Goal: Navigation & Orientation: Find specific page/section

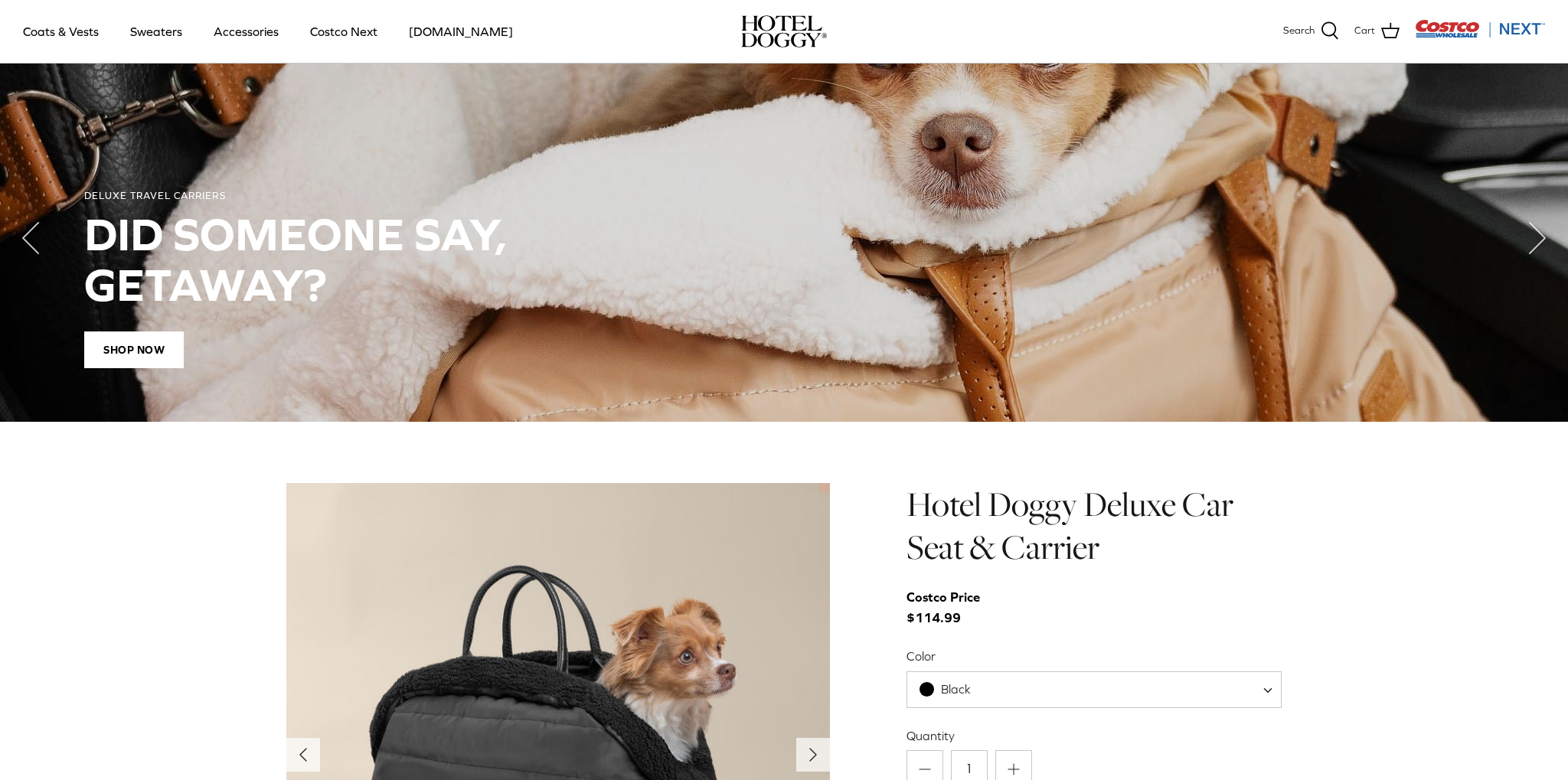
scroll to position [1092, 0]
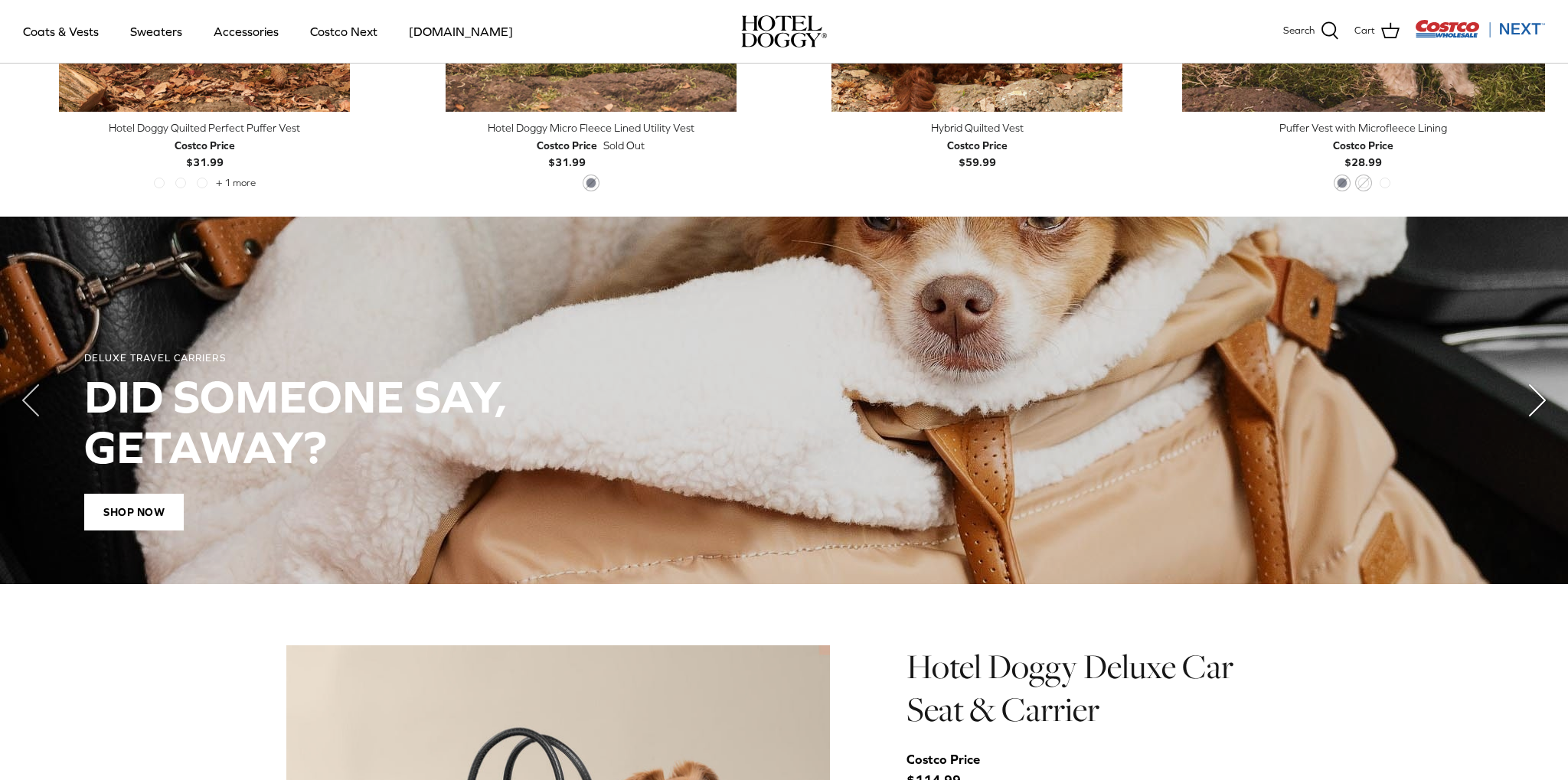
click at [1529, 401] on icon "Right" at bounding box center [1536, 399] width 61 height 61
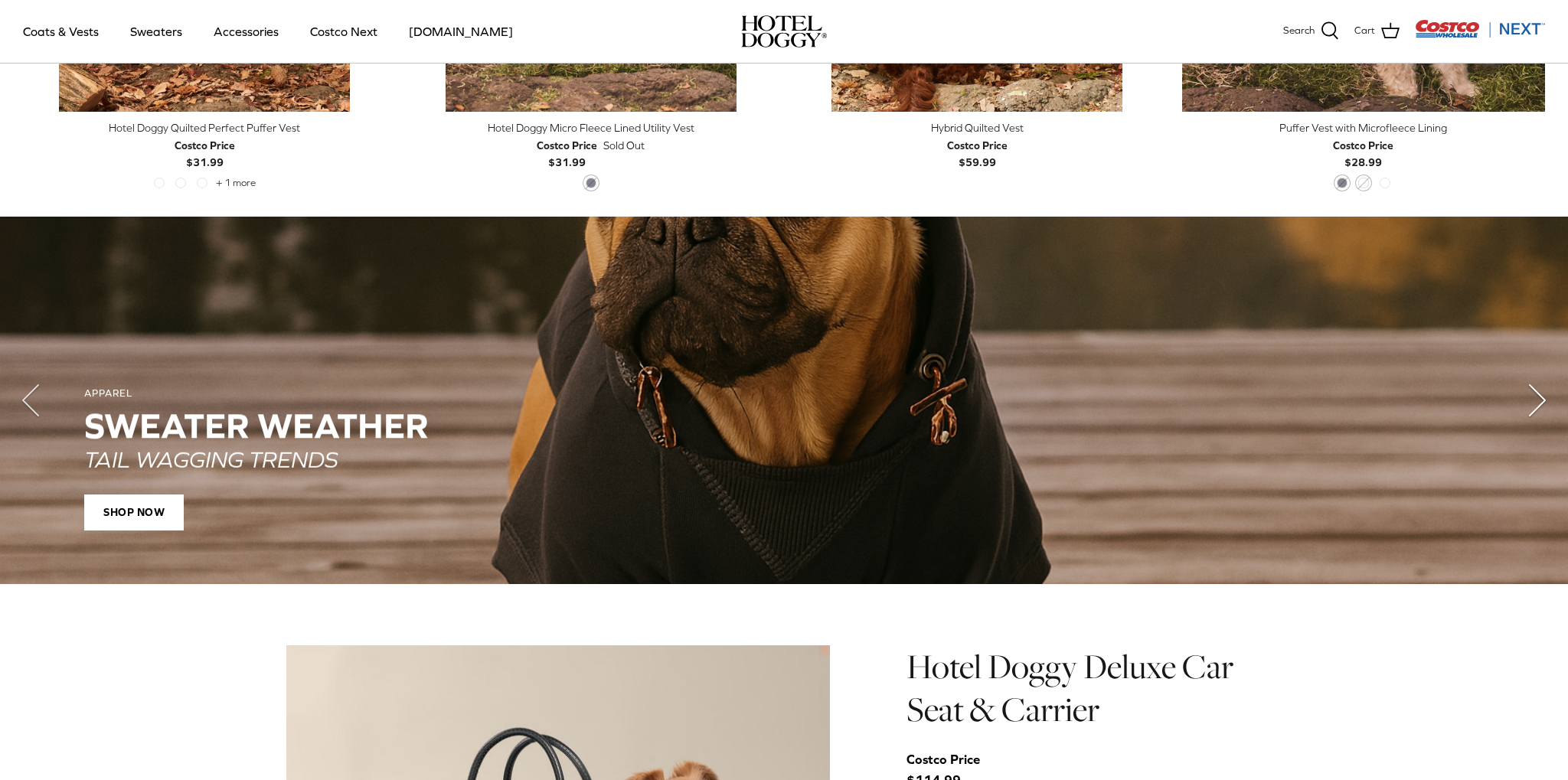
click at [1530, 394] on icon "Right" at bounding box center [1536, 399] width 61 height 61
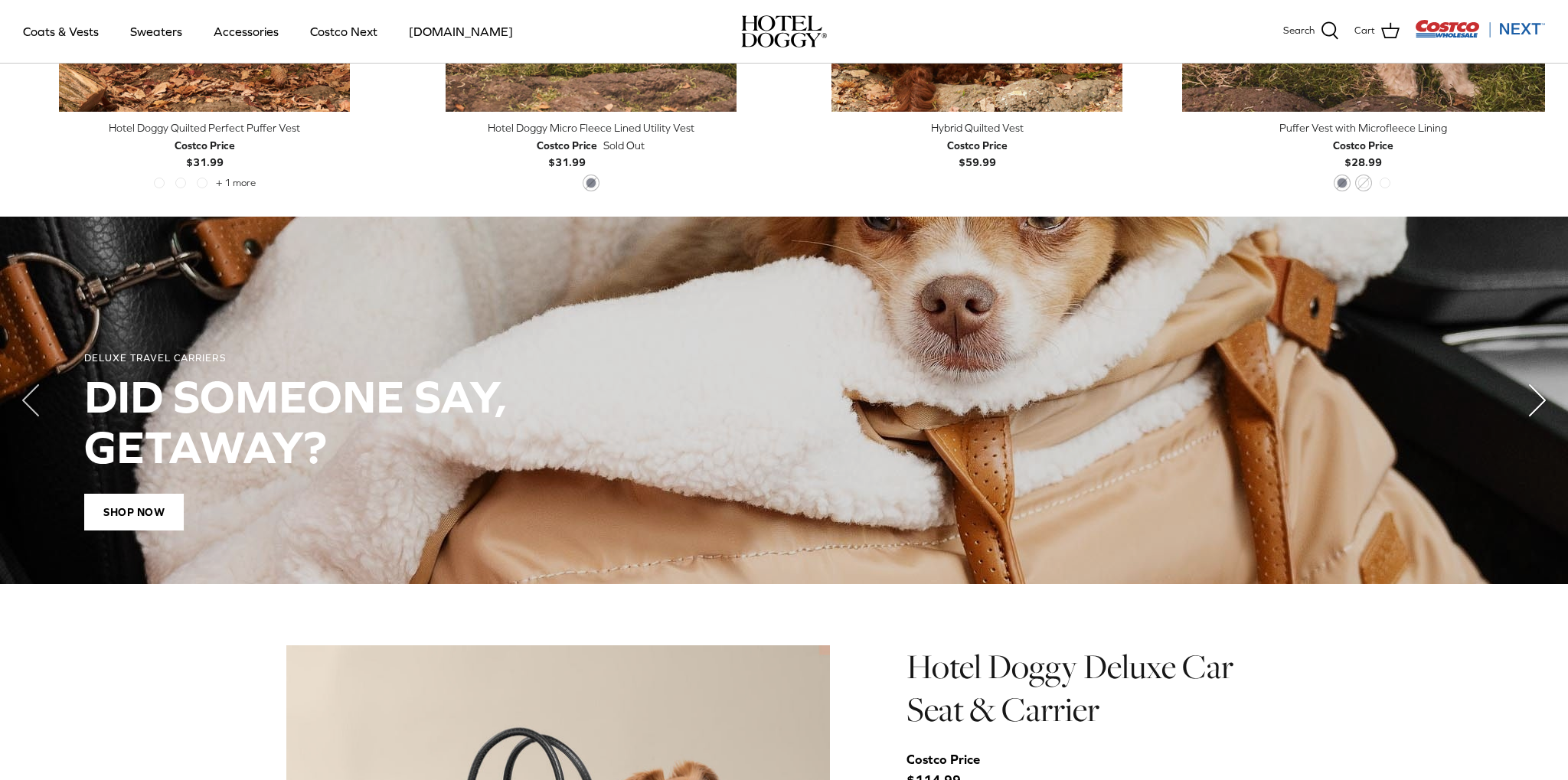
click at [1530, 394] on icon "Right" at bounding box center [1536, 399] width 61 height 61
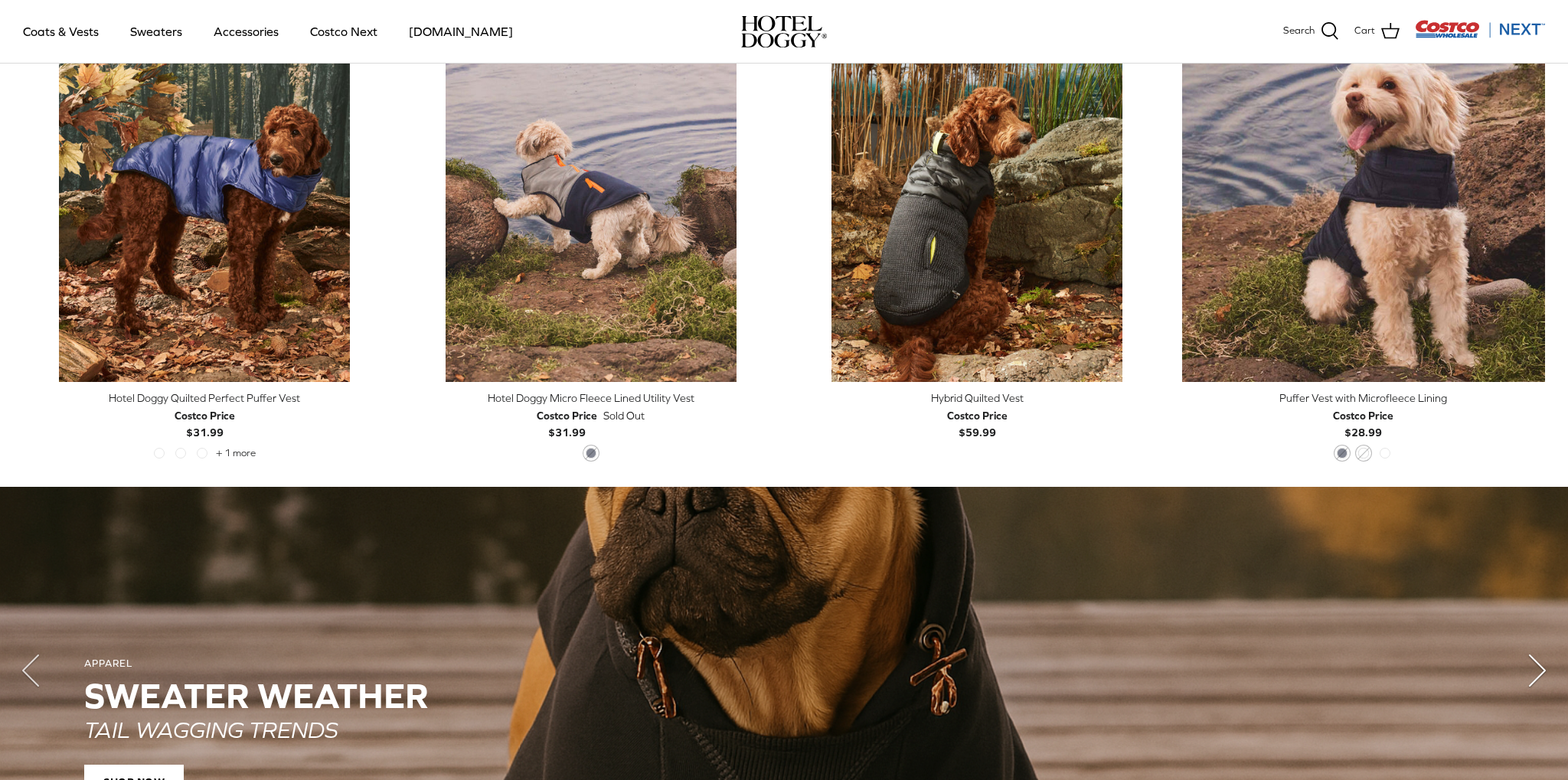
scroll to position [688, 0]
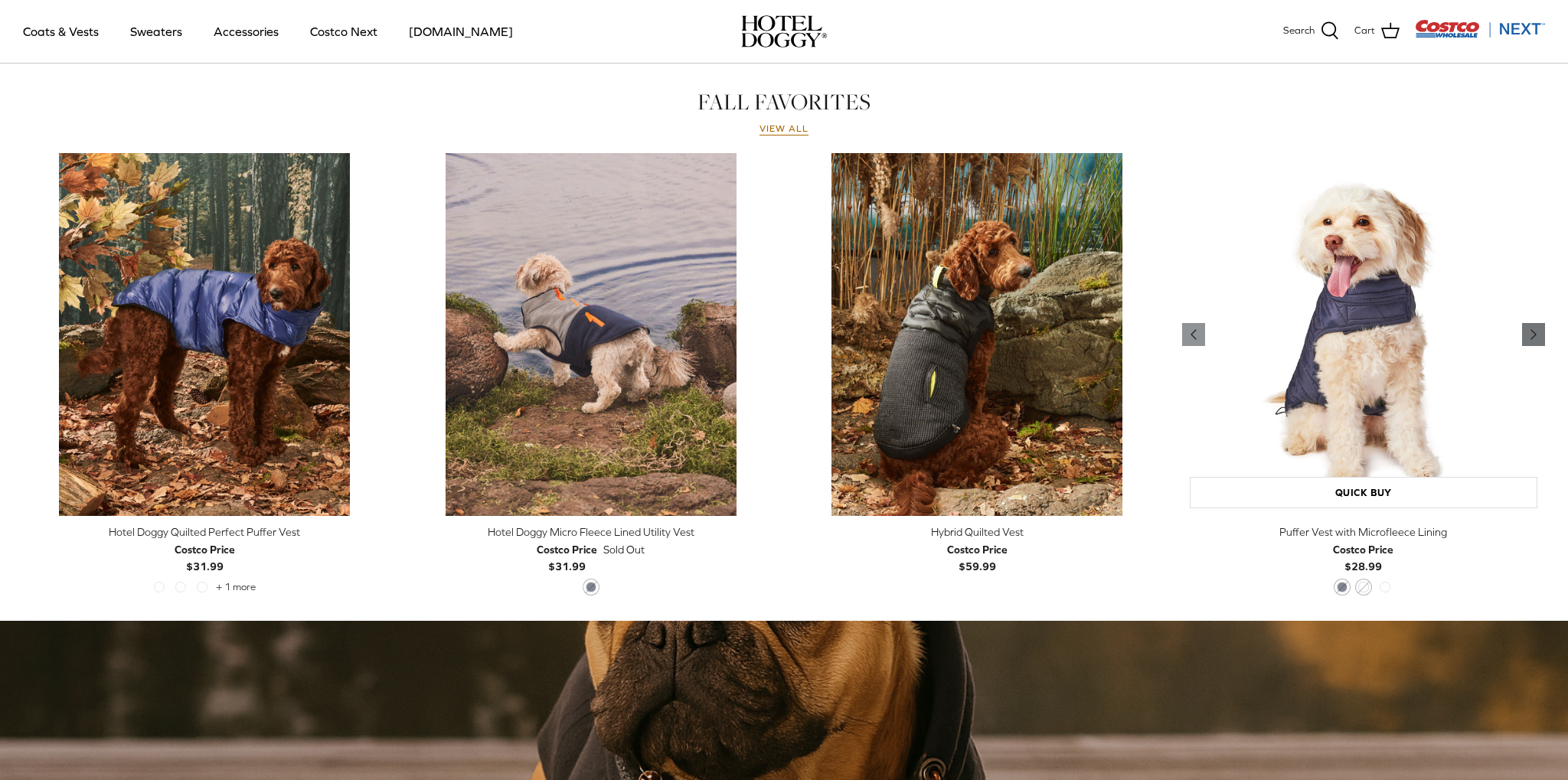
click at [1541, 342] on icon "Right" at bounding box center [1533, 334] width 19 height 19
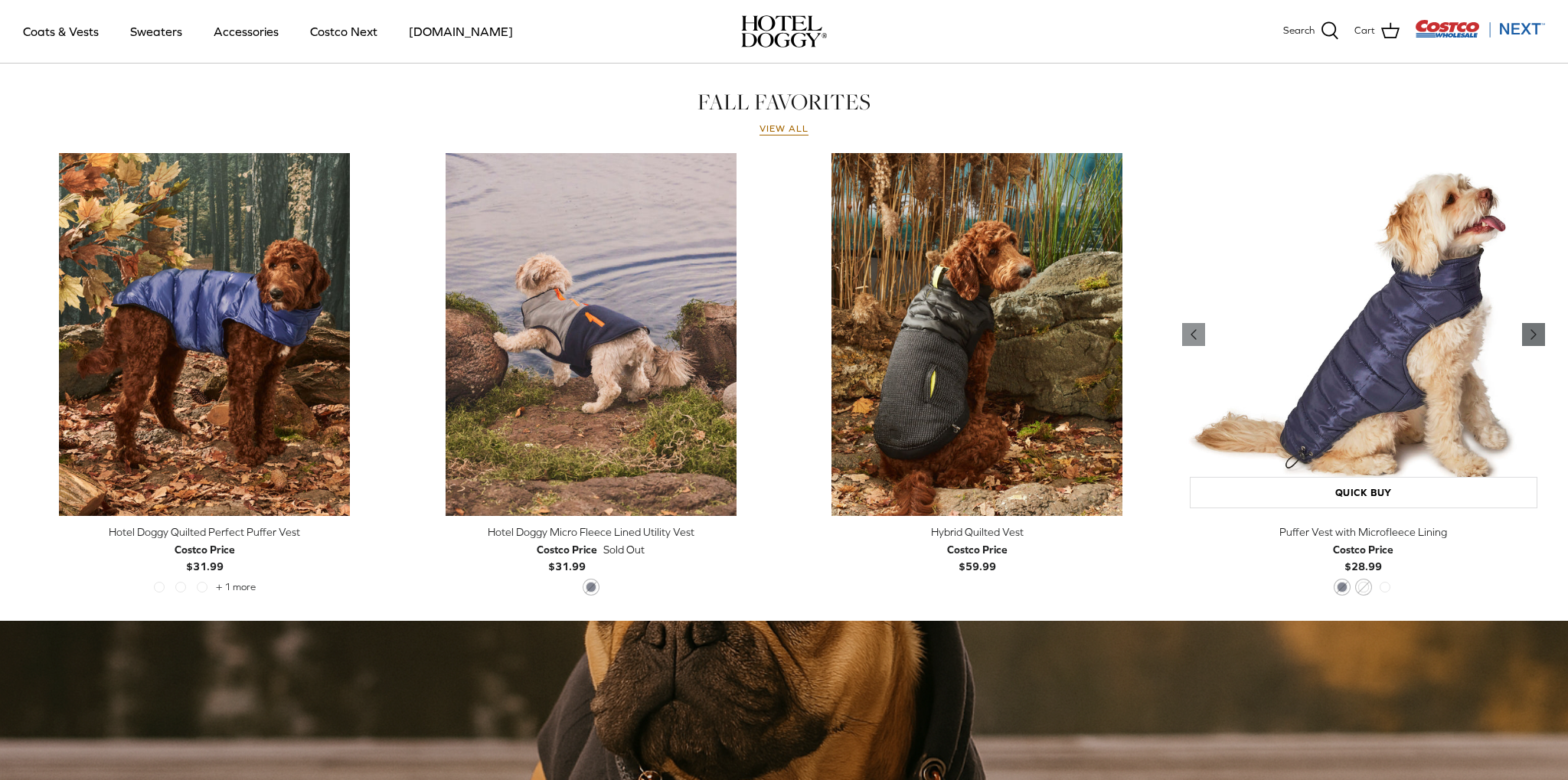
click at [1541, 342] on icon "Right" at bounding box center [1533, 334] width 19 height 19
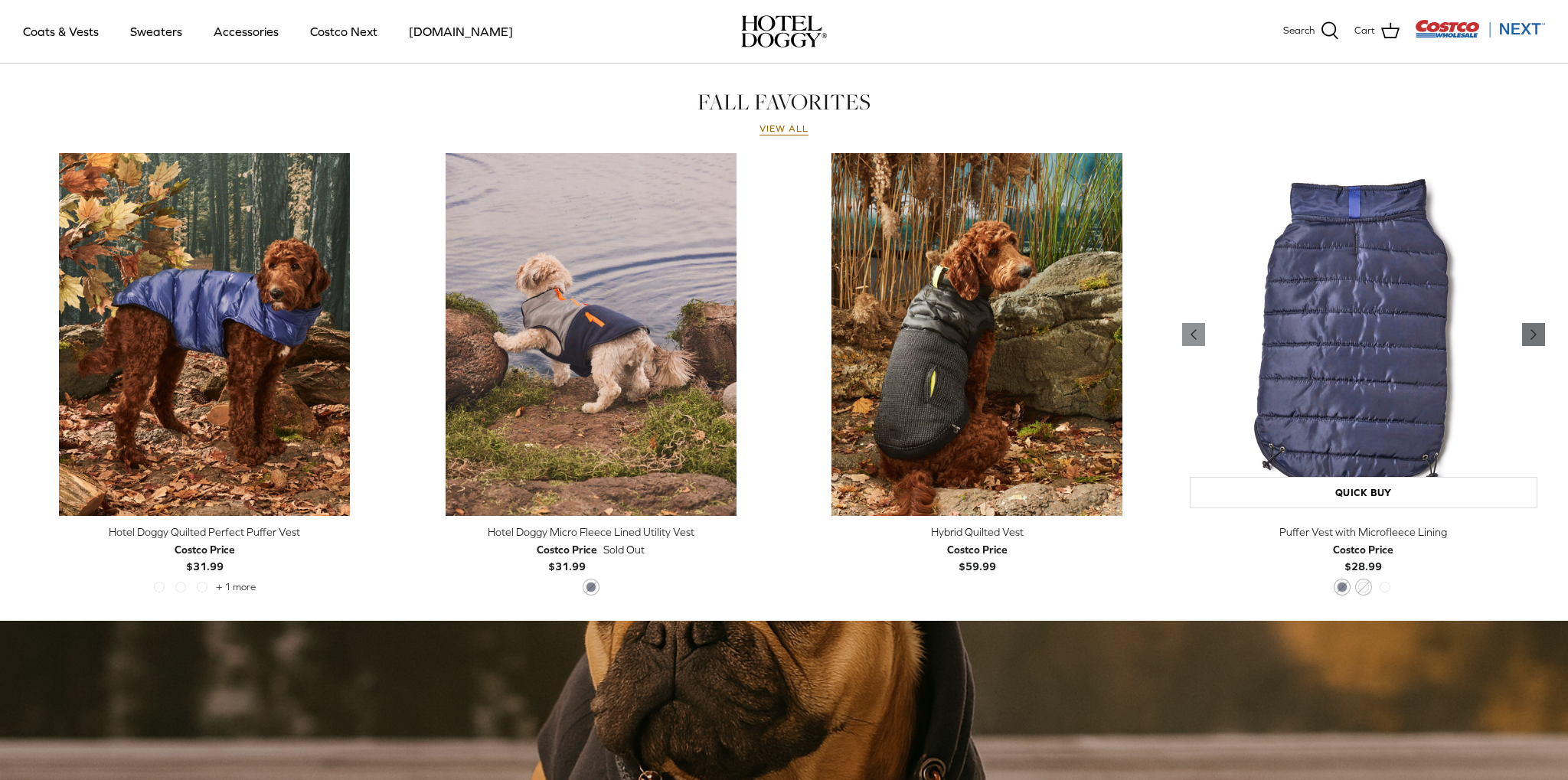
click at [1541, 342] on icon "Right" at bounding box center [1533, 334] width 19 height 19
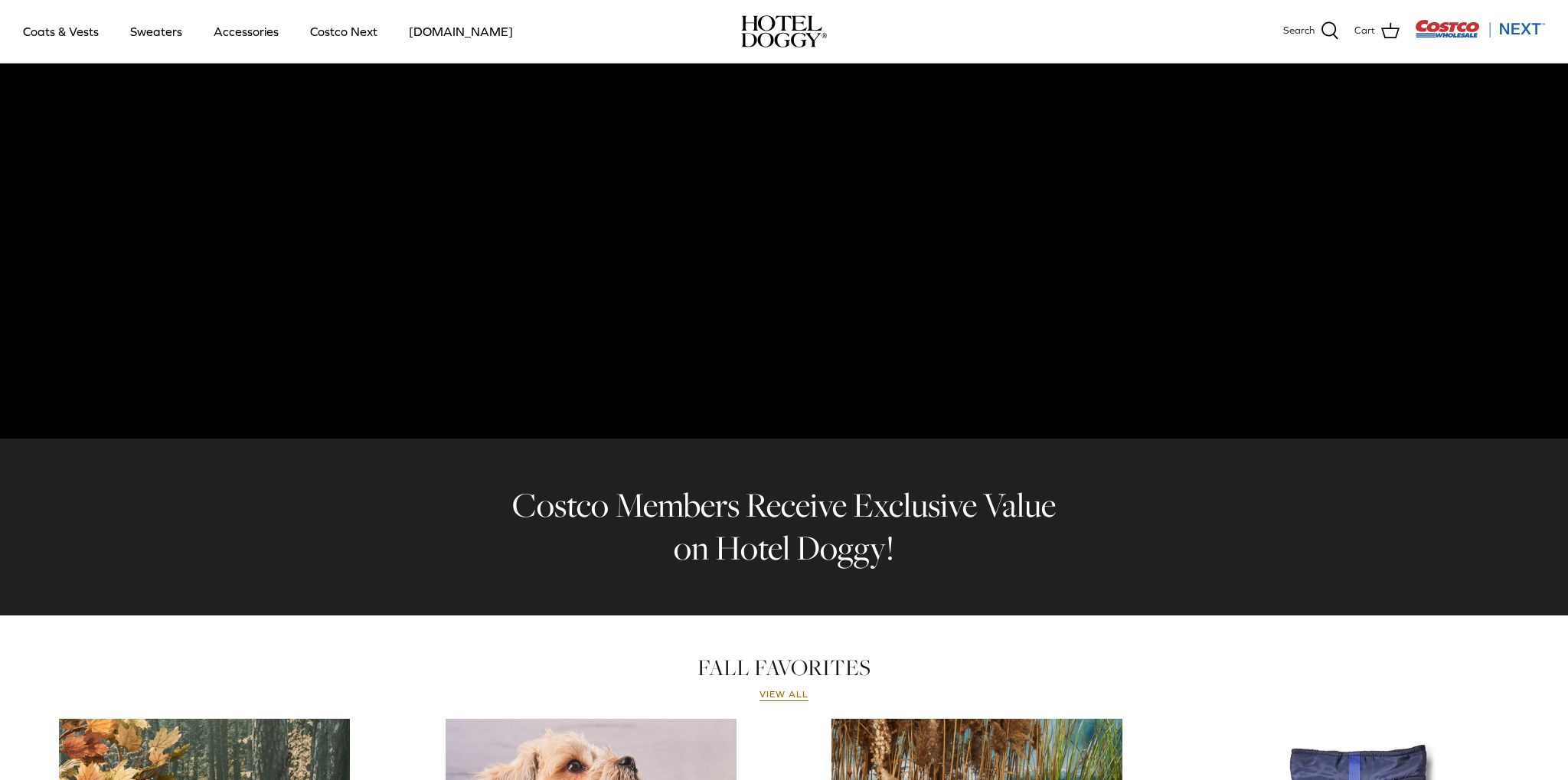
scroll to position [0, 0]
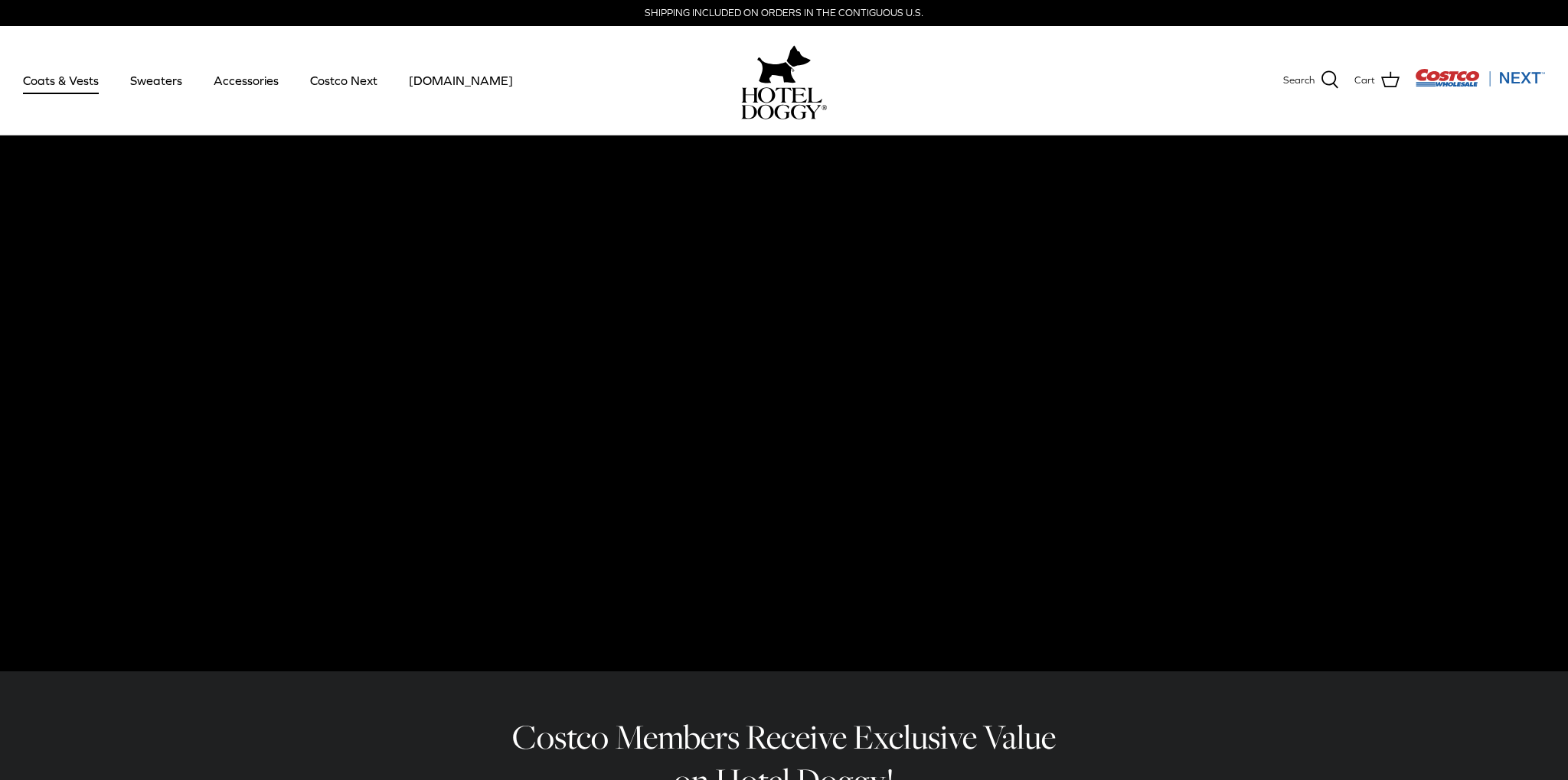
click at [79, 86] on link "Coats & Vests" at bounding box center [60, 80] width 103 height 52
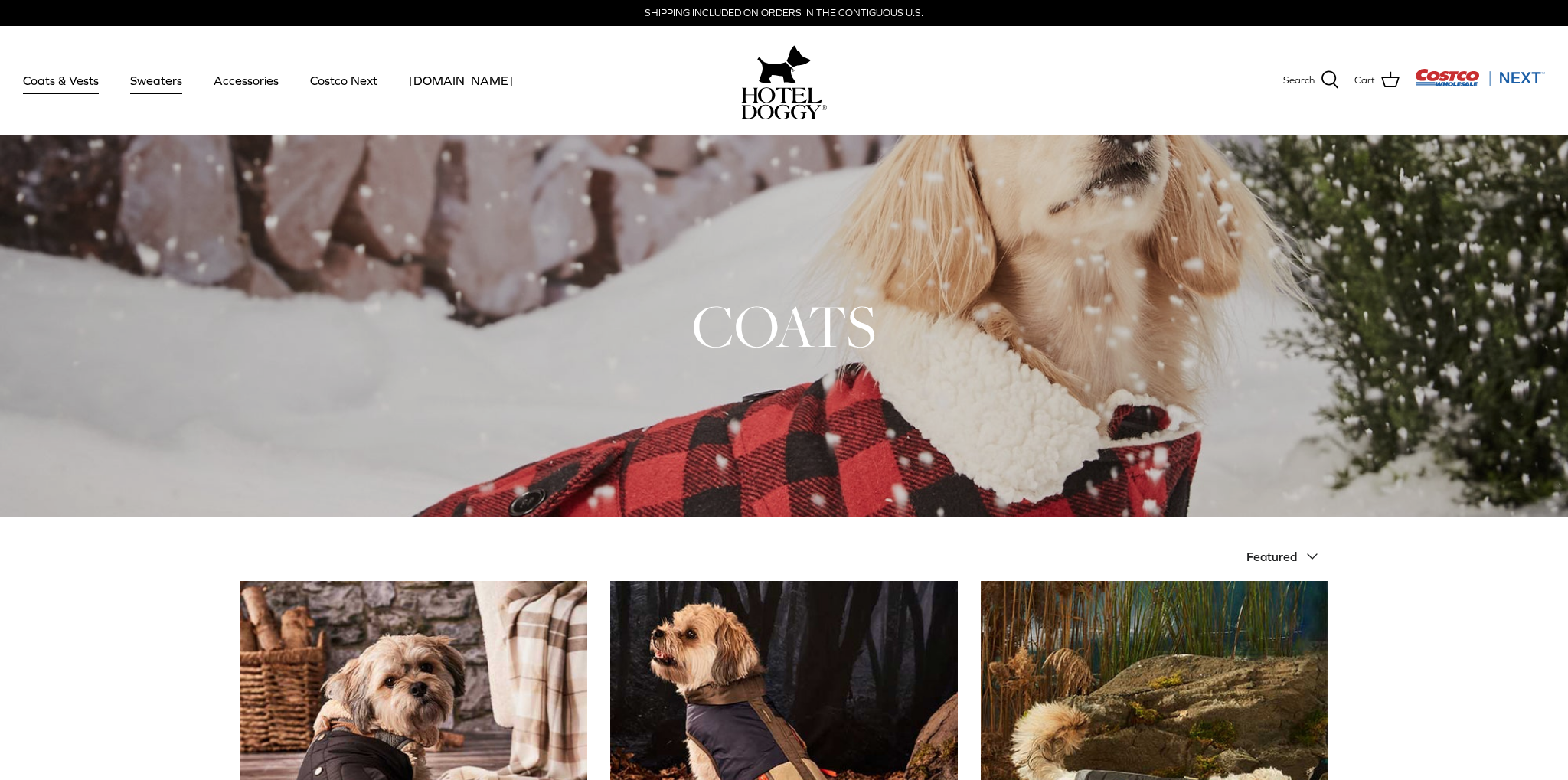
click at [142, 75] on link "Sweaters" at bounding box center [156, 80] width 80 height 52
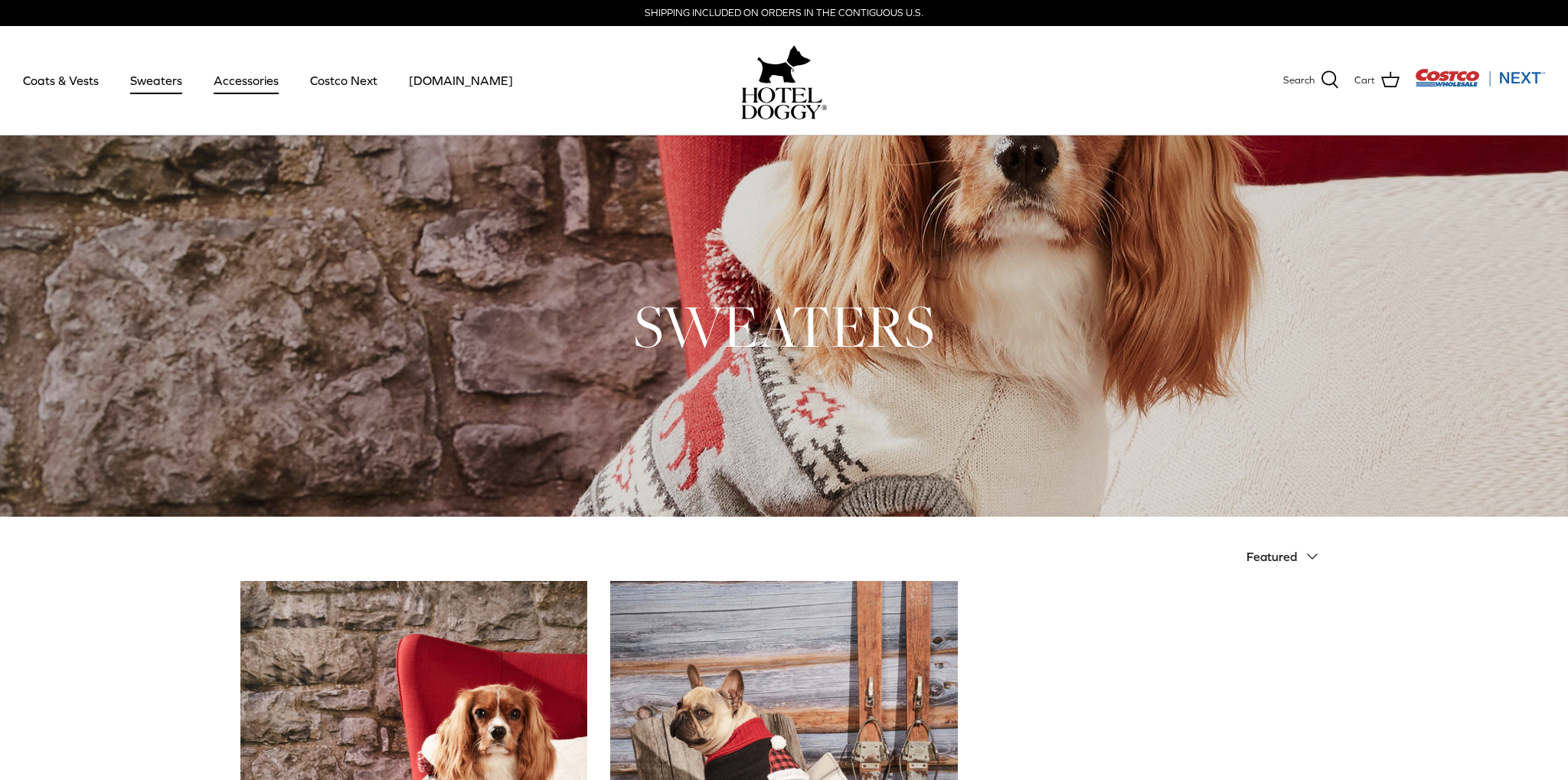
click at [222, 80] on link "Accessories" at bounding box center [246, 80] width 93 height 52
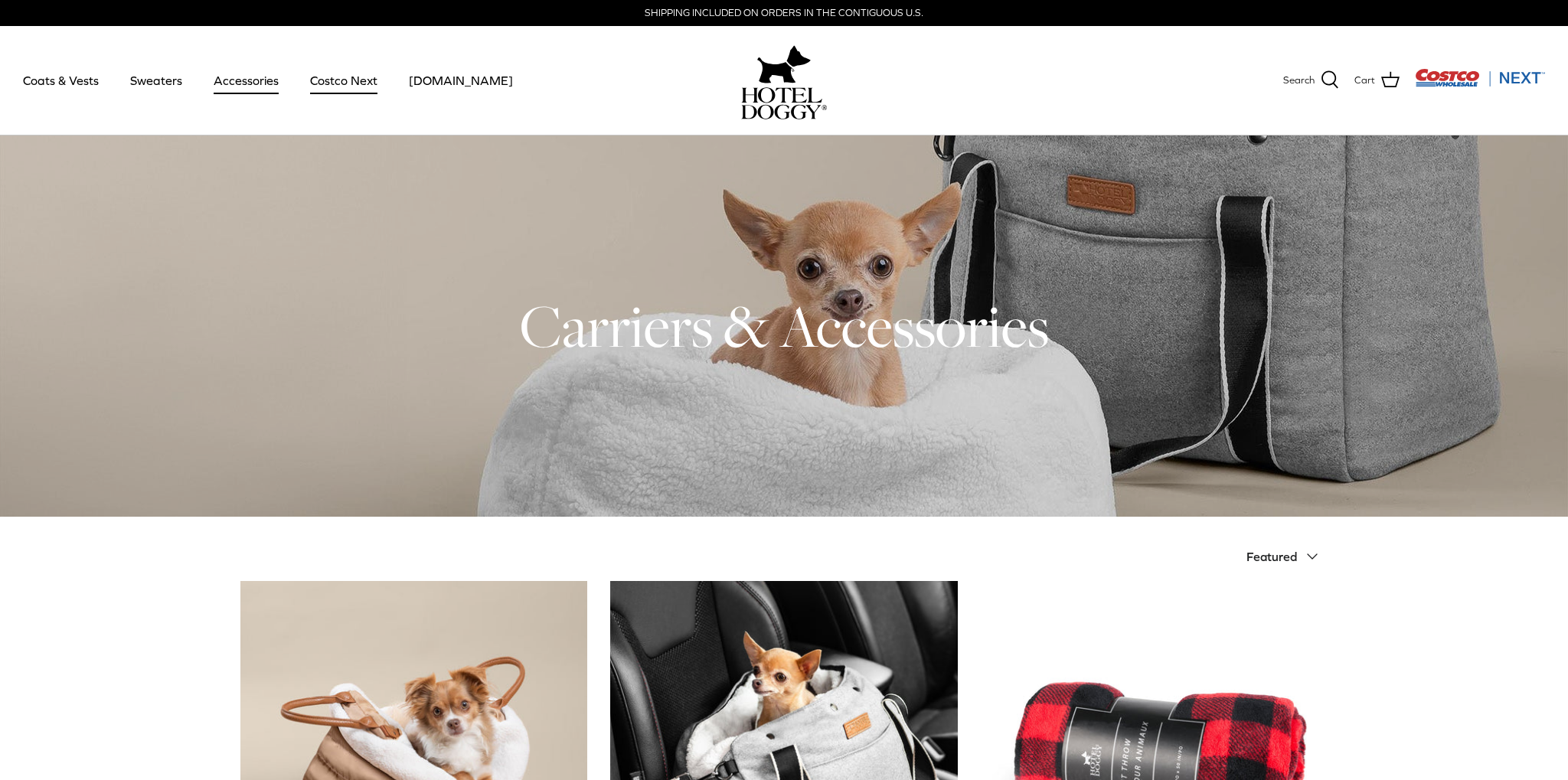
click at [326, 88] on link "Costco Next" at bounding box center [343, 80] width 95 height 52
